Goal: Information Seeking & Learning: Learn about a topic

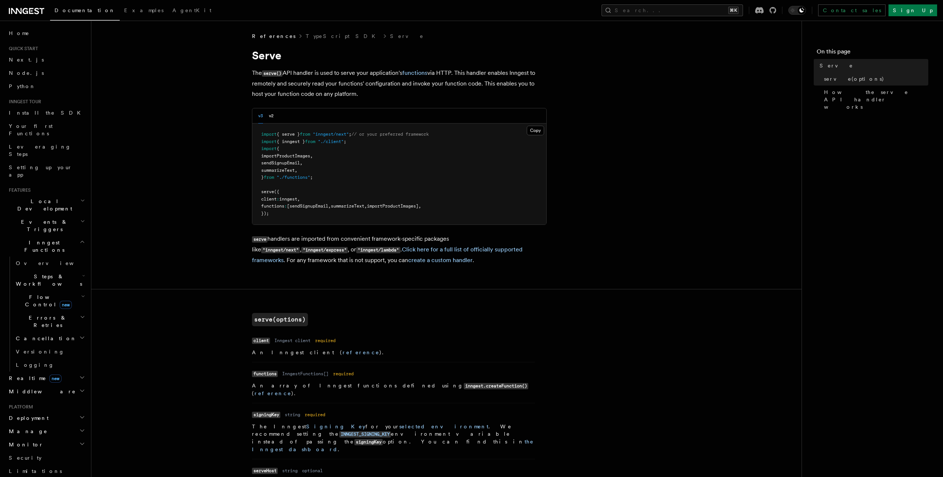
scroll to position [272, 0]
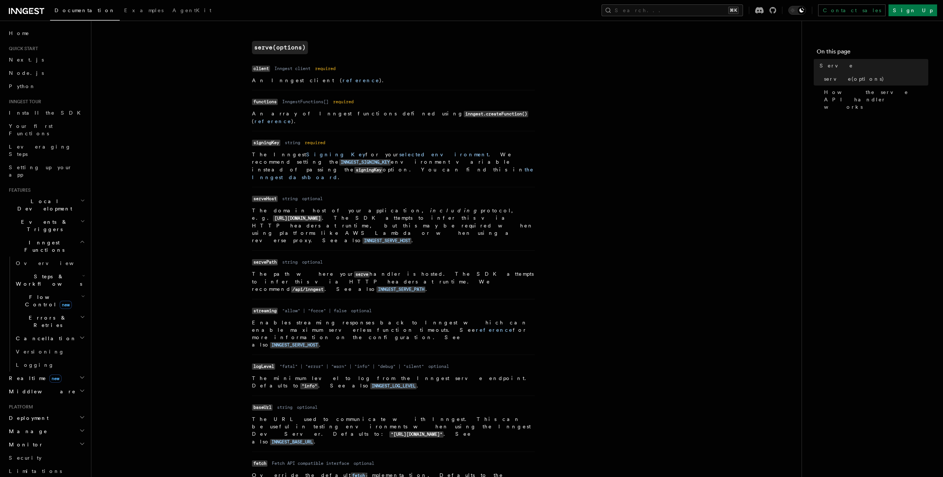
drag, startPoint x: 268, startPoint y: 387, endPoint x: 259, endPoint y: 383, distance: 10.3
click at [268, 458] on dl "Name fetch Type Fetch API compatible interface Required optional Description Ov…" at bounding box center [393, 472] width 283 height 29
click at [259, 460] on code "fetch" at bounding box center [259, 463] width 15 height 6
click at [266, 451] on li "Name fetch Type Fetch API compatible interface Required optional Description Ov…" at bounding box center [393, 471] width 283 height 41
drag, startPoint x: 269, startPoint y: 398, endPoint x: 361, endPoint y: 400, distance: 91.8
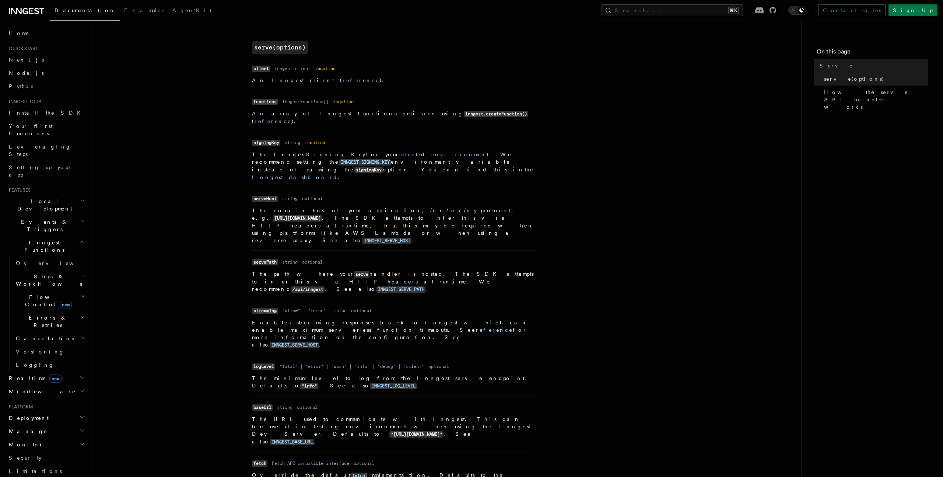
click at [361, 451] on li "Name fetch Type Fetch API compatible interface Required optional Description Ov…" at bounding box center [393, 471] width 283 height 41
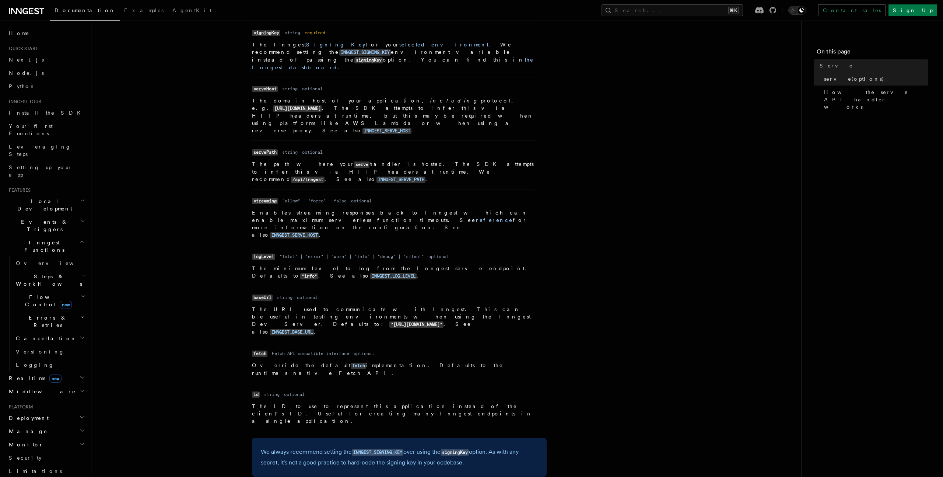
scroll to position [403, 0]
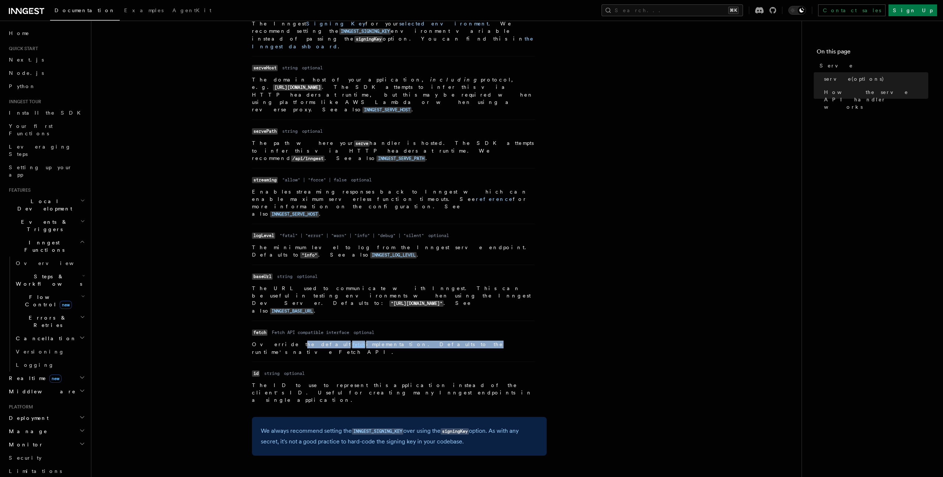
drag, startPoint x: 276, startPoint y: 262, endPoint x: 399, endPoint y: 265, distance: 122.4
click at [398, 340] on p "Override the default fetch implementation. Defaults to the runtime's native Fet…" at bounding box center [393, 347] width 283 height 15
click at [399, 340] on p "Override the default fetch implementation. Defaults to the runtime's native Fet…" at bounding box center [393, 347] width 283 height 15
drag, startPoint x: 441, startPoint y: 267, endPoint x: 346, endPoint y: 264, distance: 95.1
click at [346, 340] on p "Override the default fetch implementation. Defaults to the runtime's native Fet…" at bounding box center [393, 347] width 283 height 15
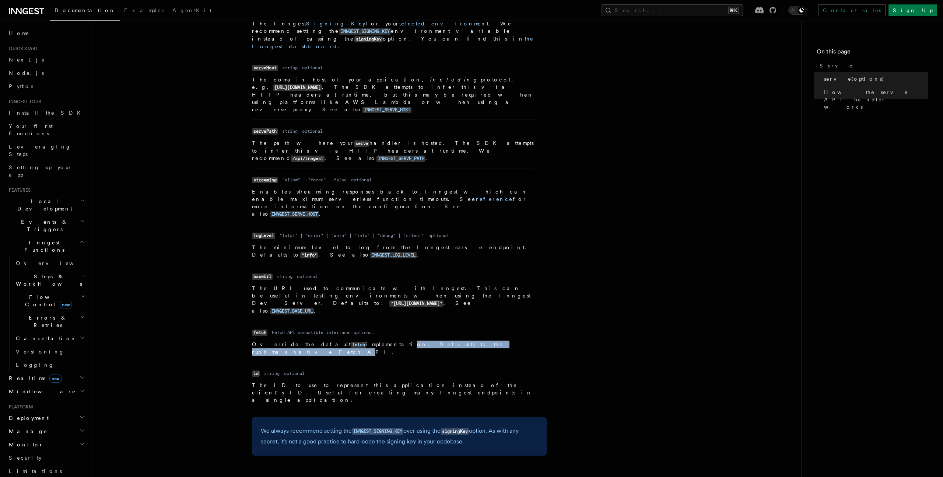
click at [346, 340] on p "Override the default fetch implementation. Defaults to the runtime's native Fet…" at bounding box center [393, 347] width 283 height 15
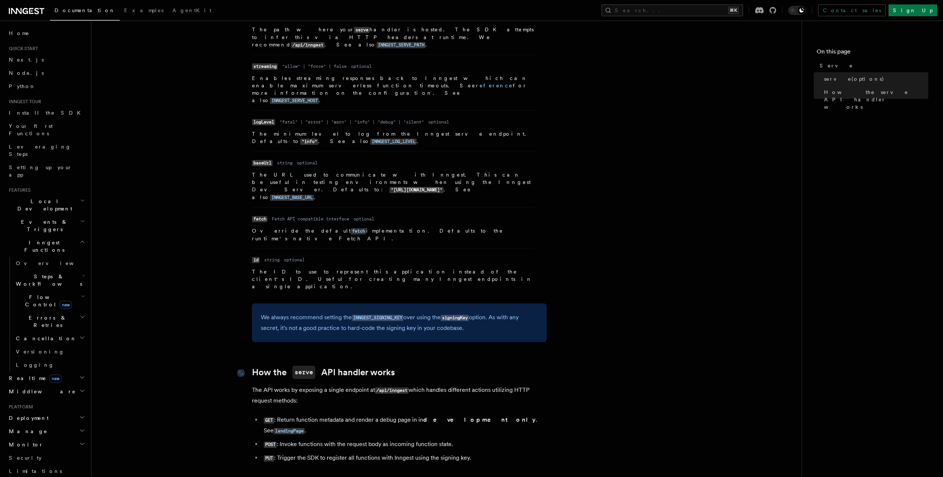
scroll to position [544, 0]
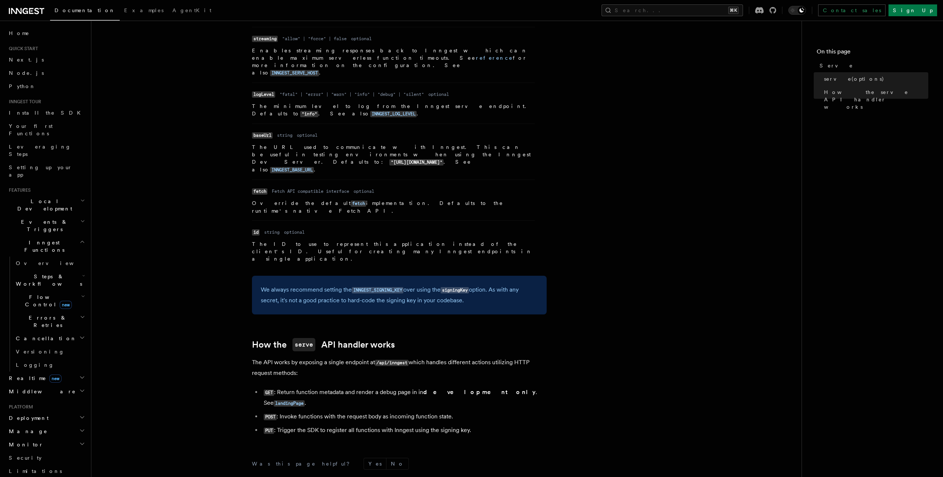
click at [81, 388] on icon "button" at bounding box center [82, 391] width 6 height 6
click at [45, 415] on span "Creating middleware" at bounding box center [47, 421] width 63 height 13
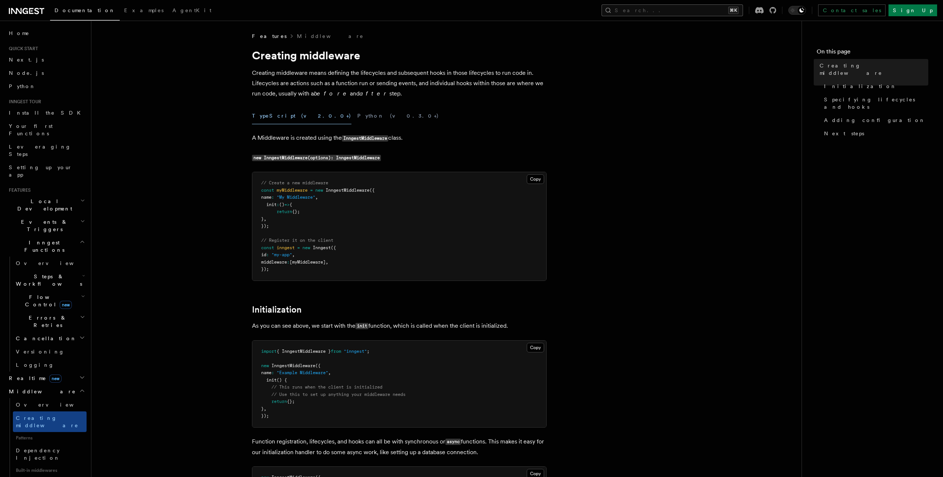
click at [669, 11] on button "Search... ⌘K" at bounding box center [673, 10] width 142 height 12
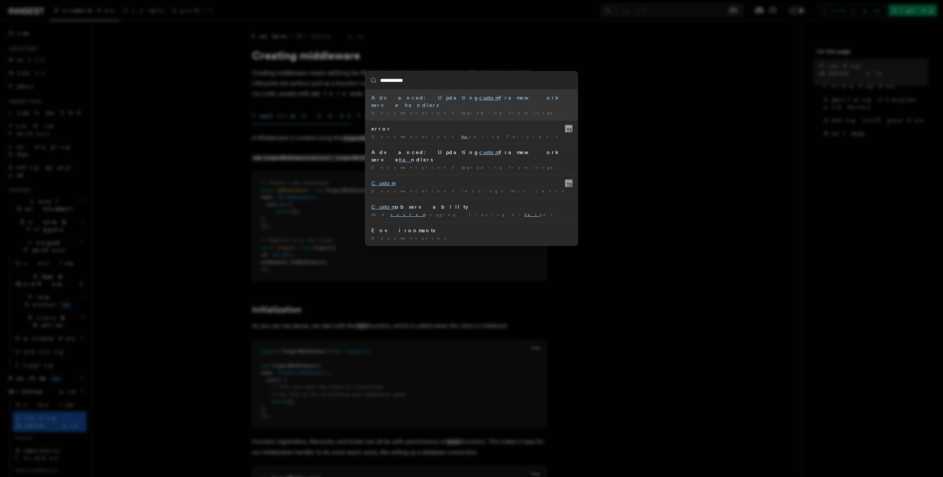
type input "**********"
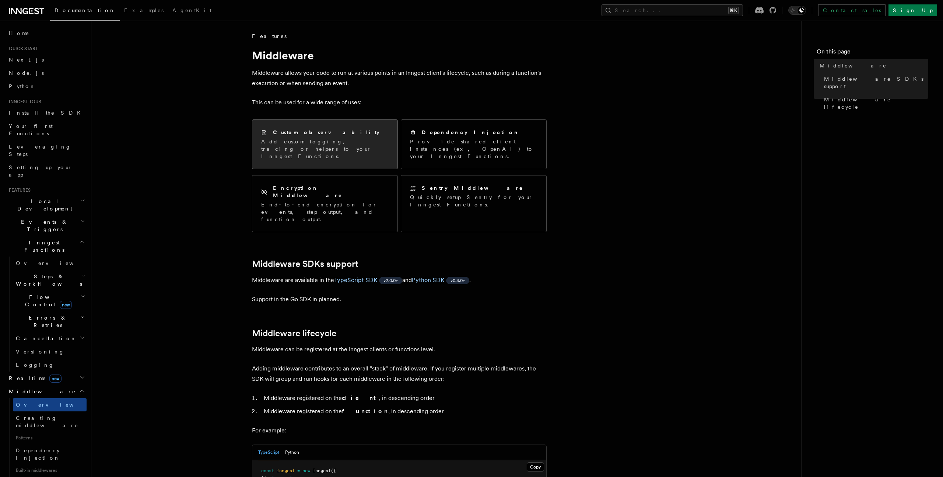
click at [298, 129] on h2 "Custom observability" at bounding box center [326, 132] width 106 height 7
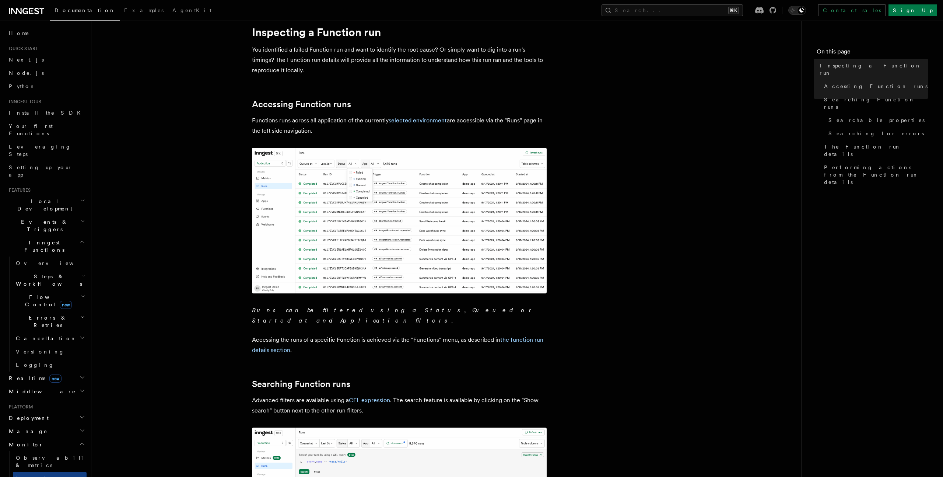
scroll to position [49, 0]
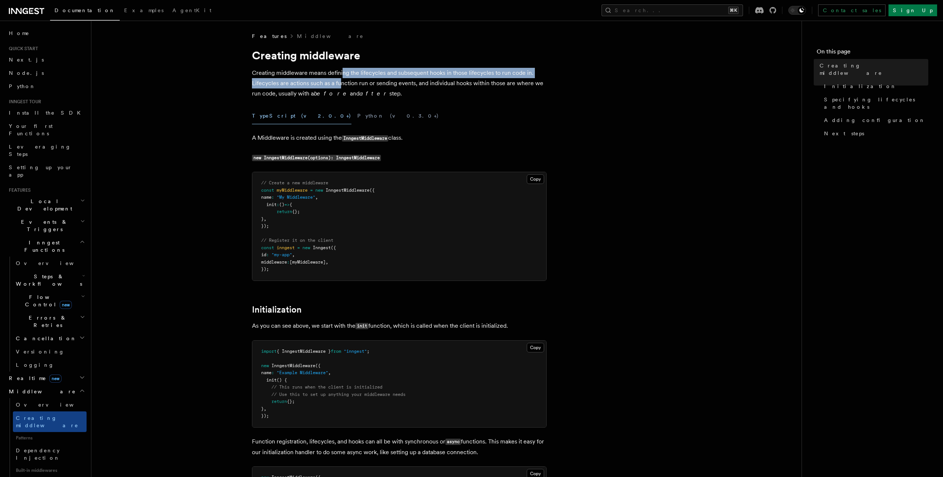
drag, startPoint x: 343, startPoint y: 77, endPoint x: 339, endPoint y: 87, distance: 11.2
click at [339, 87] on p "Creating middleware means defining the lifecycles and subsequent hooks in those…" at bounding box center [399, 83] width 295 height 31
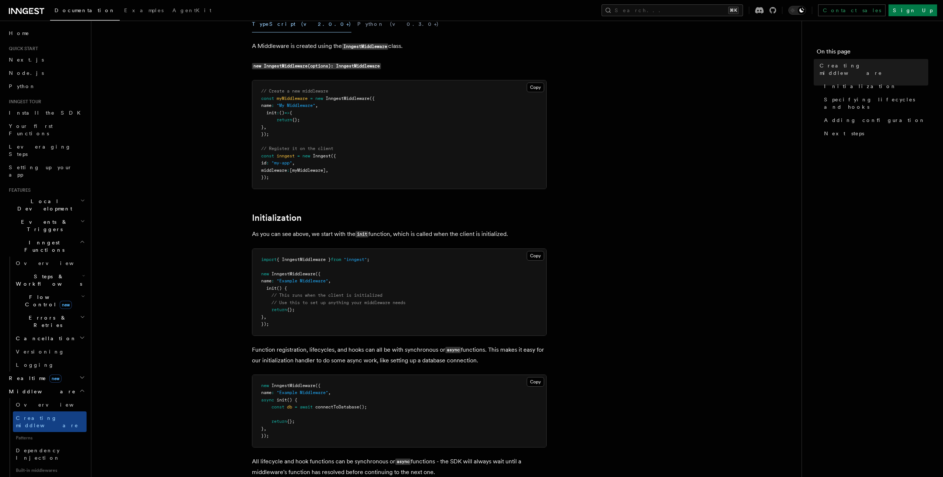
scroll to position [140, 0]
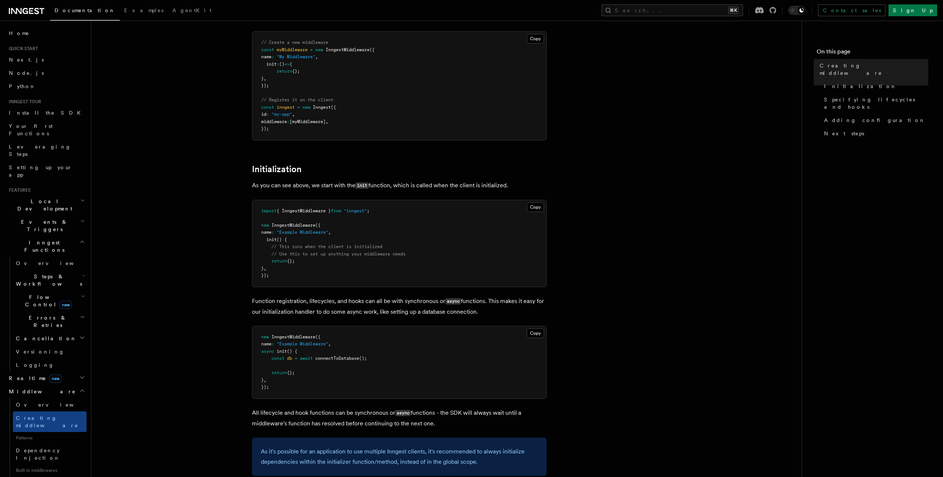
drag, startPoint x: 320, startPoint y: 187, endPoint x: 425, endPoint y: 187, distance: 105.4
click at [422, 187] on p "As you can see above, we start with the init function, which is called when the…" at bounding box center [399, 185] width 295 height 11
click at [425, 187] on p "As you can see above, we start with the init function, which is called when the…" at bounding box center [399, 185] width 295 height 11
drag, startPoint x: 457, startPoint y: 186, endPoint x: 346, endPoint y: 186, distance: 110.2
click at [346, 186] on p "As you can see above, we start with the init function, which is called when the…" at bounding box center [399, 185] width 295 height 11
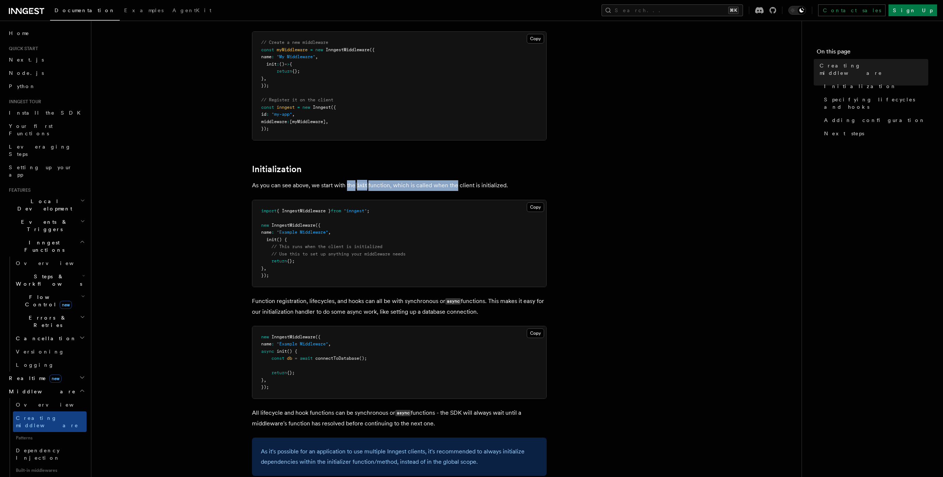
click at [346, 186] on p "As you can see above, we start with the init function, which is called when the…" at bounding box center [399, 185] width 295 height 11
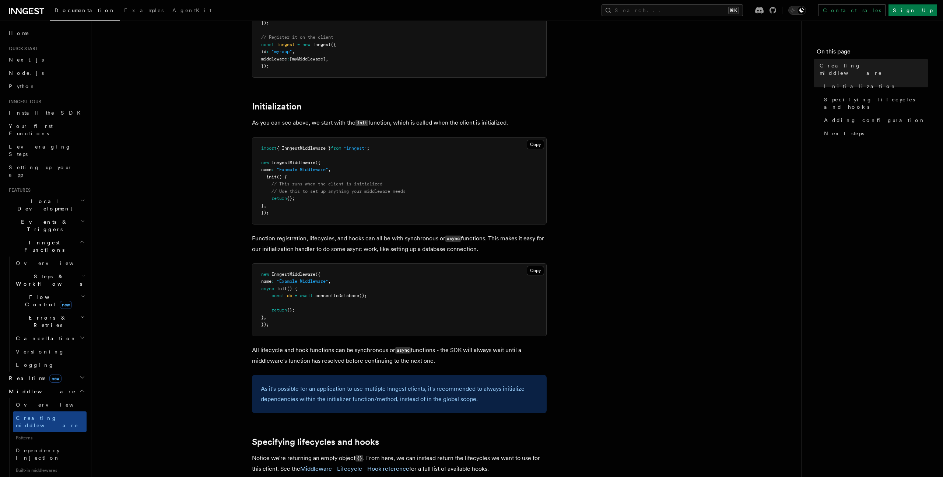
scroll to position [225, 0]
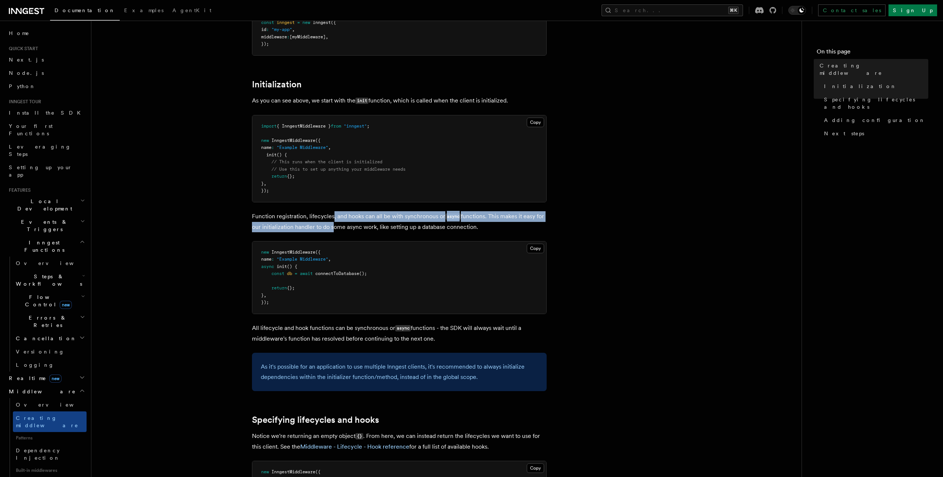
drag, startPoint x: 333, startPoint y: 219, endPoint x: 330, endPoint y: 227, distance: 8.6
click at [330, 227] on p "Function registration, lifecycles, and hooks can all be with synchronous or asy…" at bounding box center [399, 221] width 295 height 21
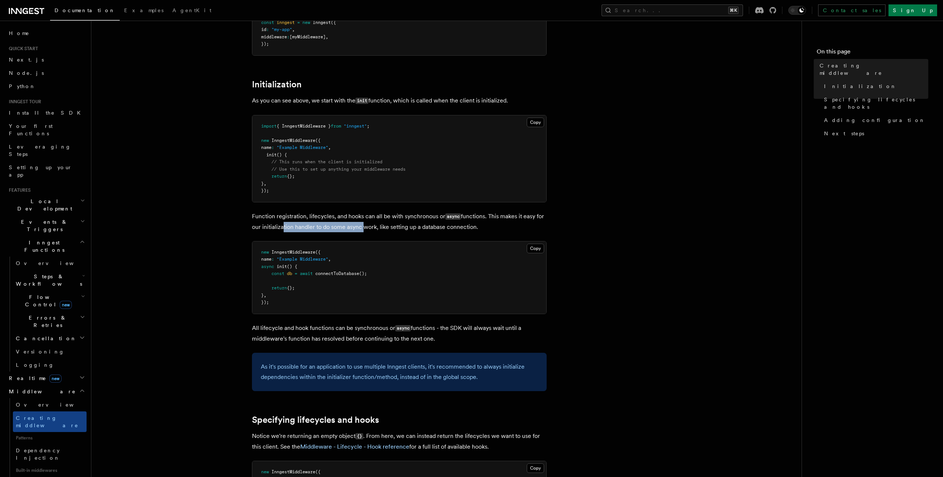
drag, startPoint x: 334, startPoint y: 228, endPoint x: 374, endPoint y: 228, distance: 40.5
click at [374, 228] on p "Function registration, lifecycles, and hooks can all be with synchronous or asy…" at bounding box center [399, 221] width 295 height 21
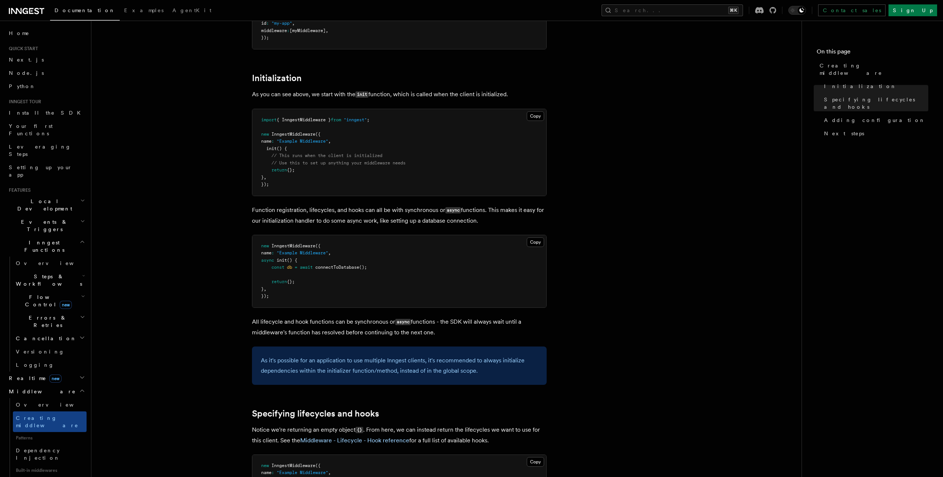
scroll to position [0, 0]
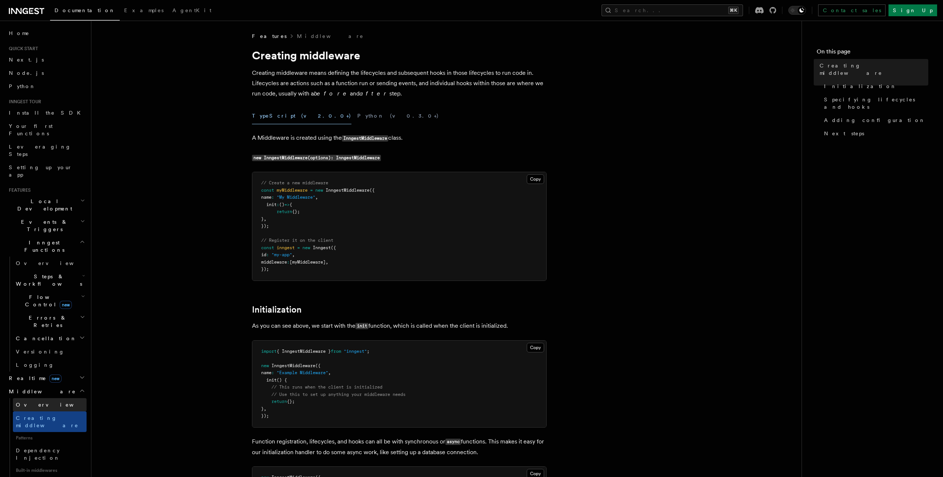
click at [23, 402] on span "Overview" at bounding box center [54, 405] width 76 height 6
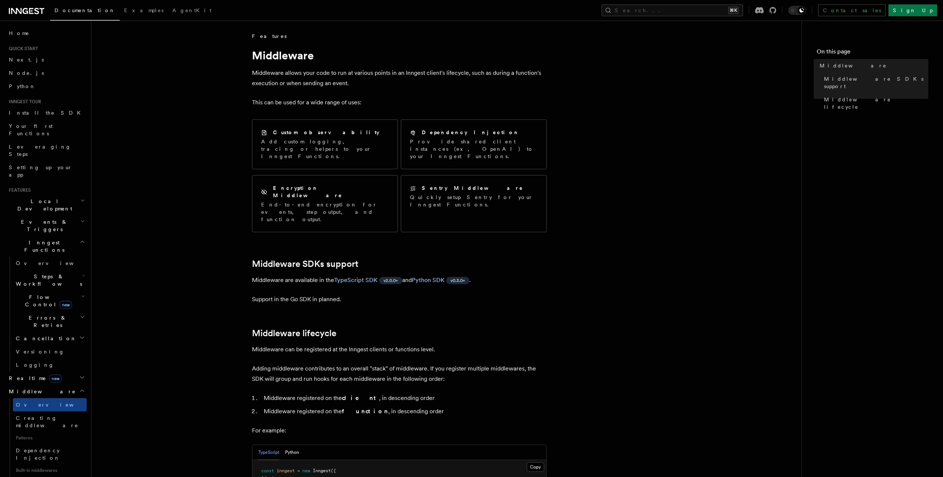
click at [168, 92] on article "Features Middleware Middleware allows your code to run at various points in an …" at bounding box center [446, 411] width 687 height 759
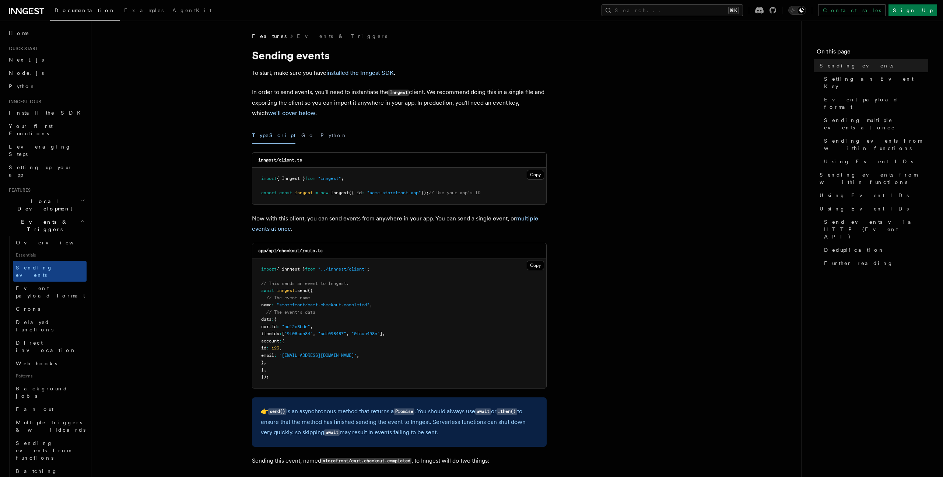
scroll to position [1411, 0]
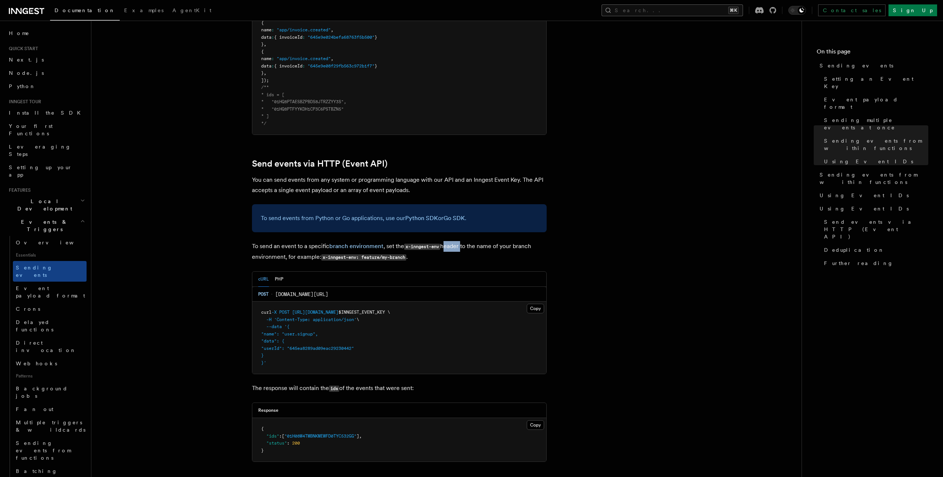
click at [681, 8] on button "Search... ⌘K" at bounding box center [673, 10] width 142 height 12
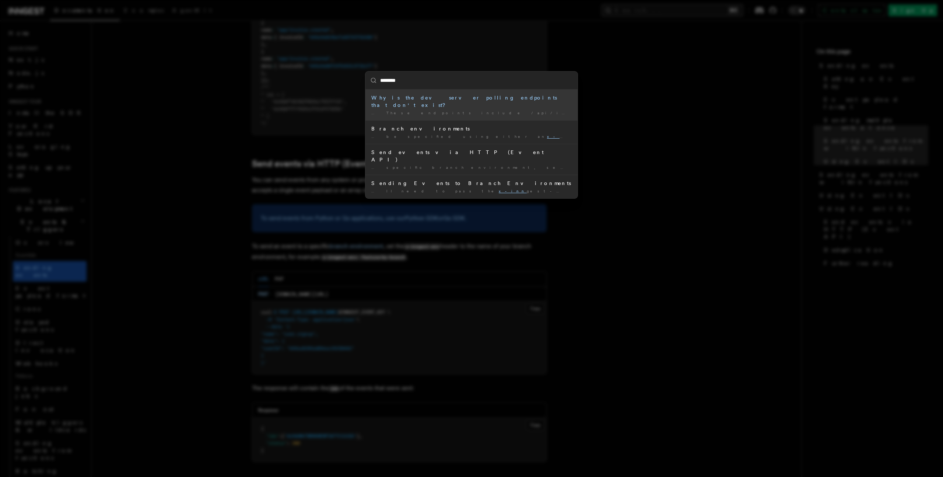
type input "*********"
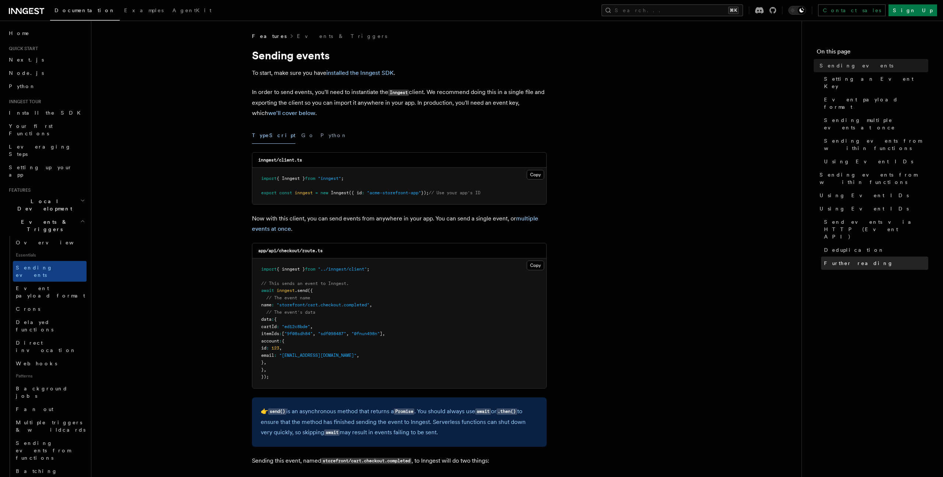
click at [835, 256] on link "Further reading" at bounding box center [874, 262] width 107 height 13
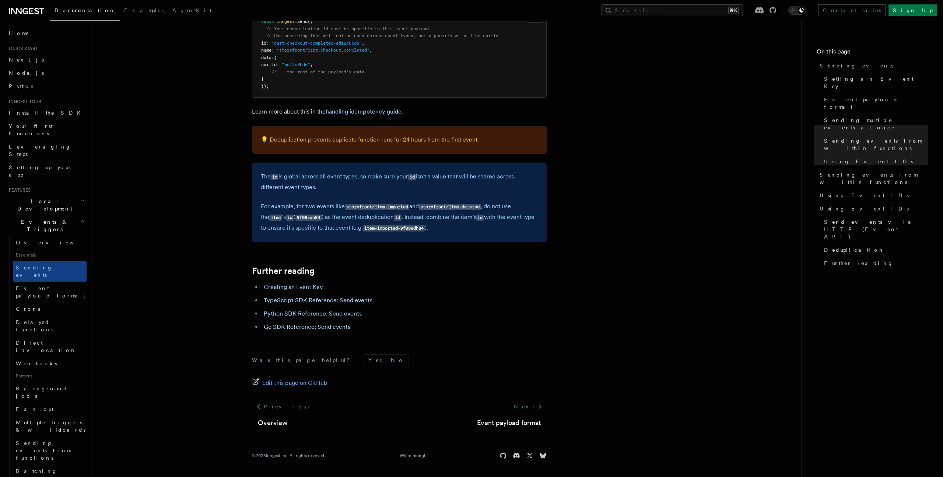
scroll to position [1966, 0]
click at [294, 298] on link "TypeScript SDK Reference: Send events" at bounding box center [318, 300] width 109 height 7
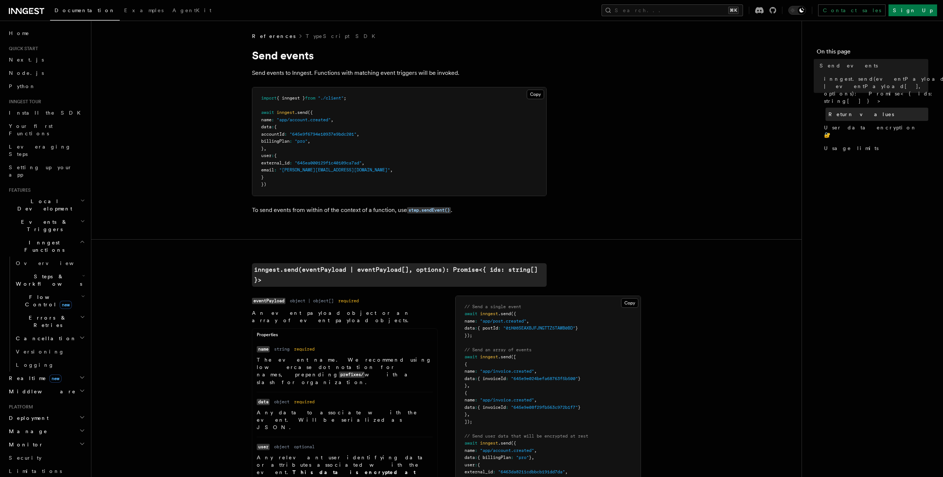
click at [850, 111] on span "Return values" at bounding box center [862, 114] width 66 height 7
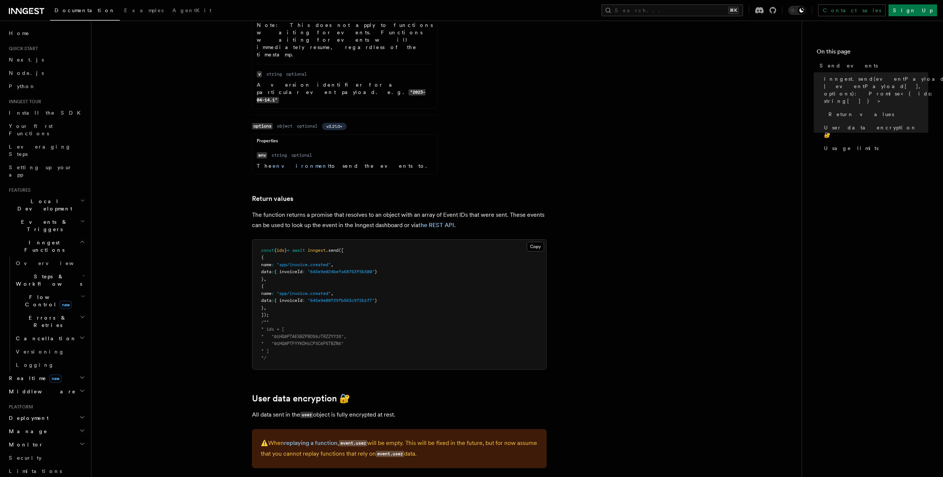
scroll to position [696, 0]
drag, startPoint x: 334, startPoint y: 56, endPoint x: 332, endPoint y: 62, distance: 5.8
click at [332, 209] on p "The function returns a promise that resolves to an object with an array of Even…" at bounding box center [399, 219] width 295 height 21
drag, startPoint x: 285, startPoint y: 66, endPoint x: 368, endPoint y: 63, distance: 83.3
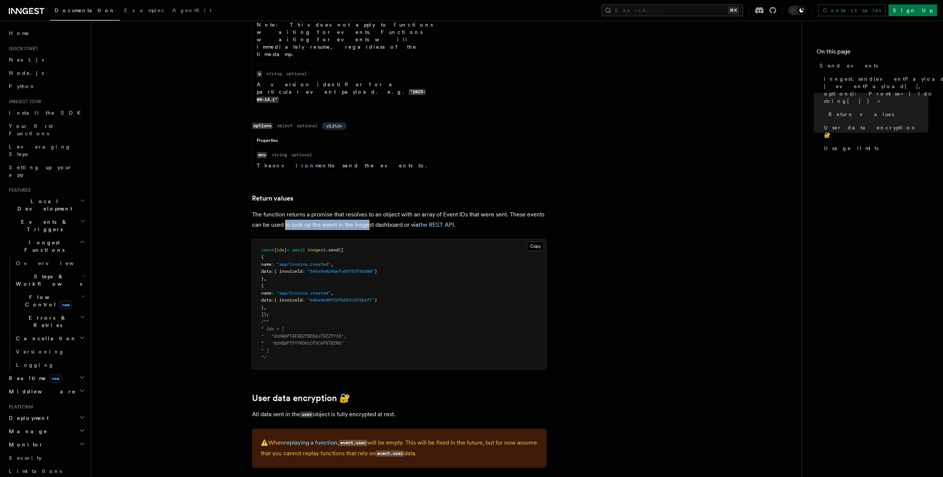
click at [368, 209] on p "The function returns a promise that resolves to an object with an array of Even…" at bounding box center [399, 219] width 295 height 21
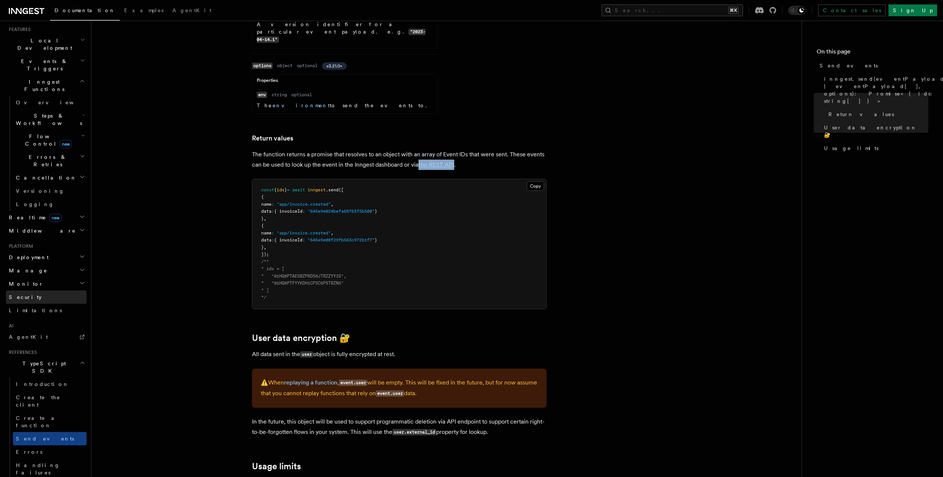
scroll to position [193, 0]
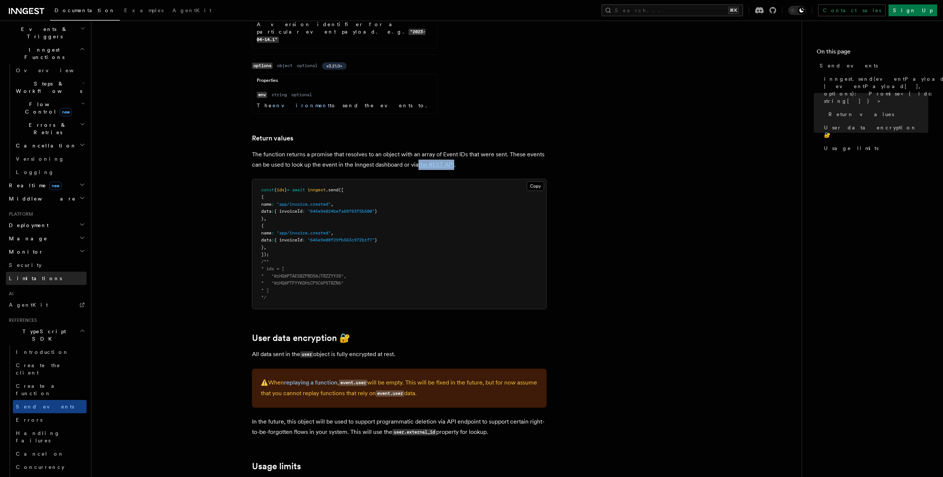
click at [25, 275] on span "Limitations" at bounding box center [35, 278] width 53 height 7
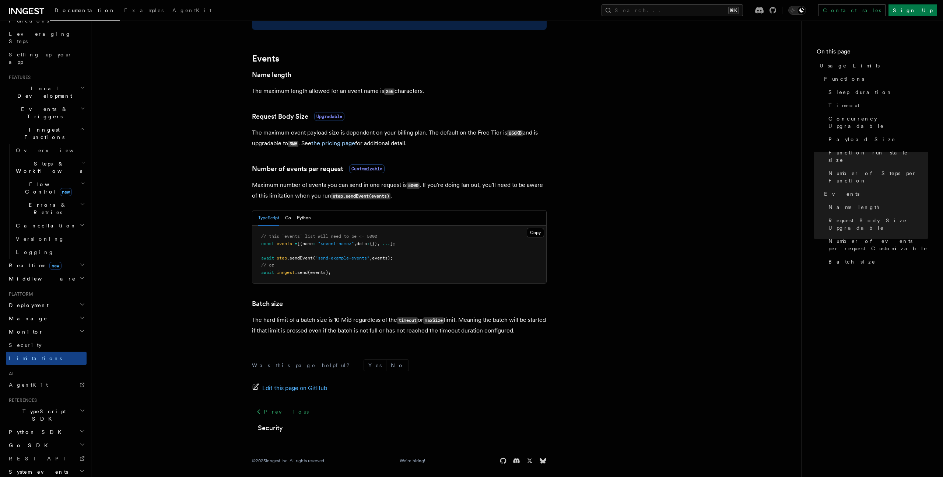
scroll to position [569, 0]
